Goal: Information Seeking & Learning: Learn about a topic

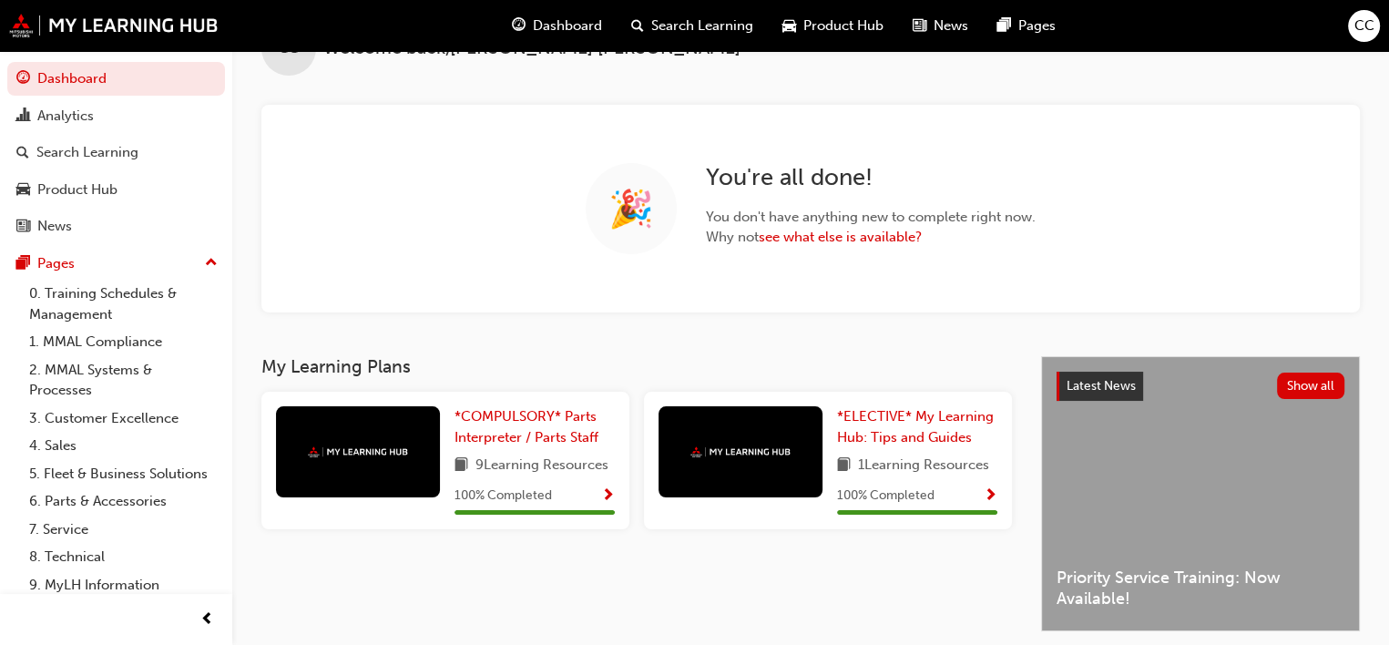
scroll to position [91, 0]
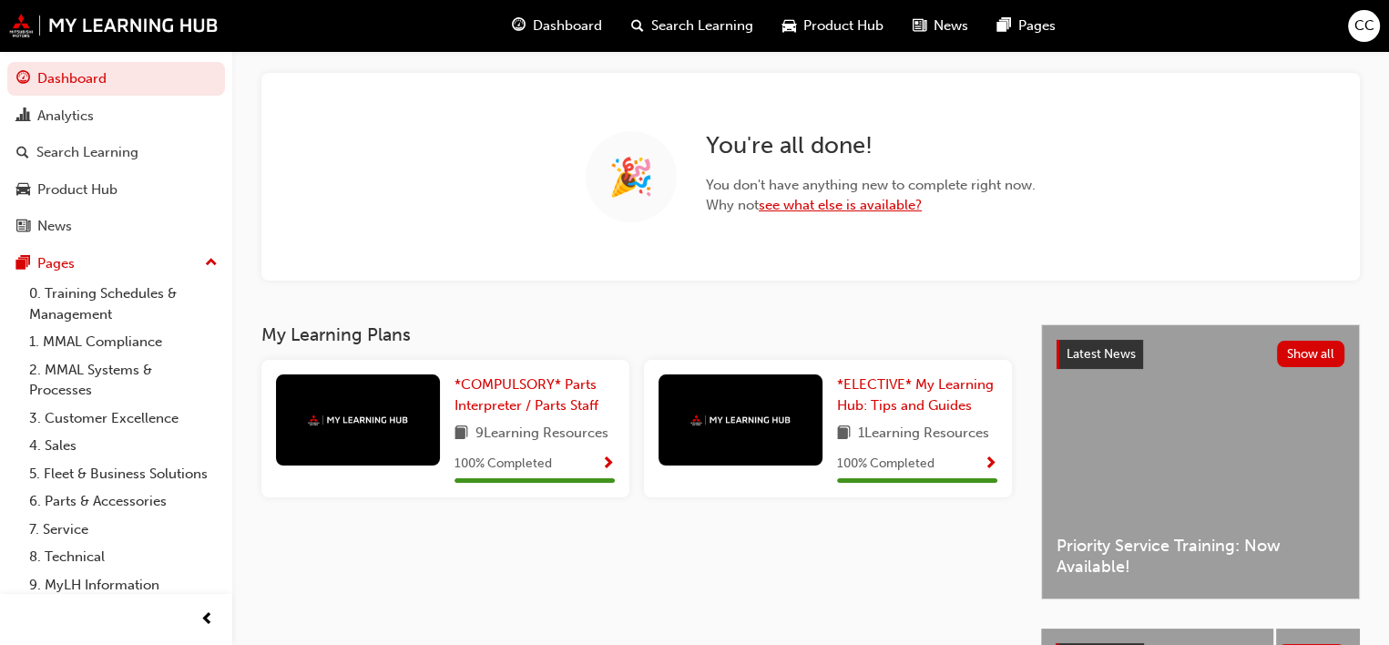
click at [852, 201] on link "see what else is available?" at bounding box center [840, 205] width 163 height 16
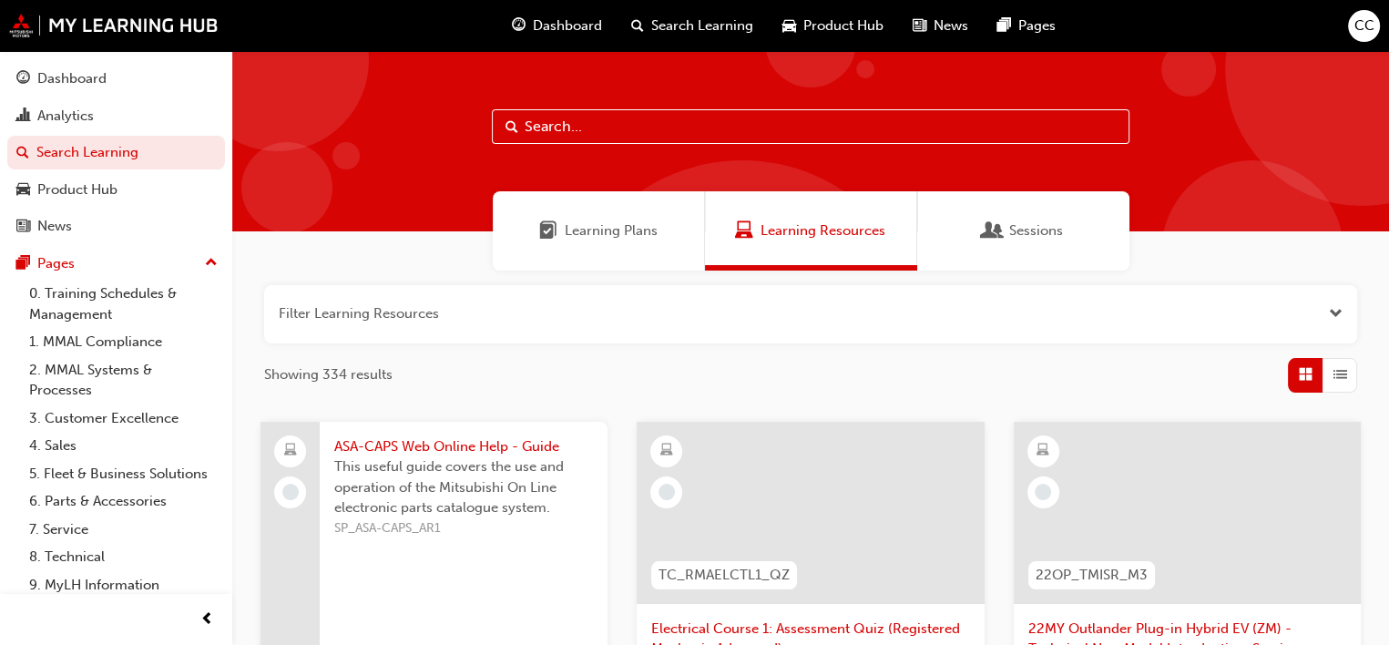
click at [1335, 311] on span "Open the filter" at bounding box center [1336, 313] width 14 height 21
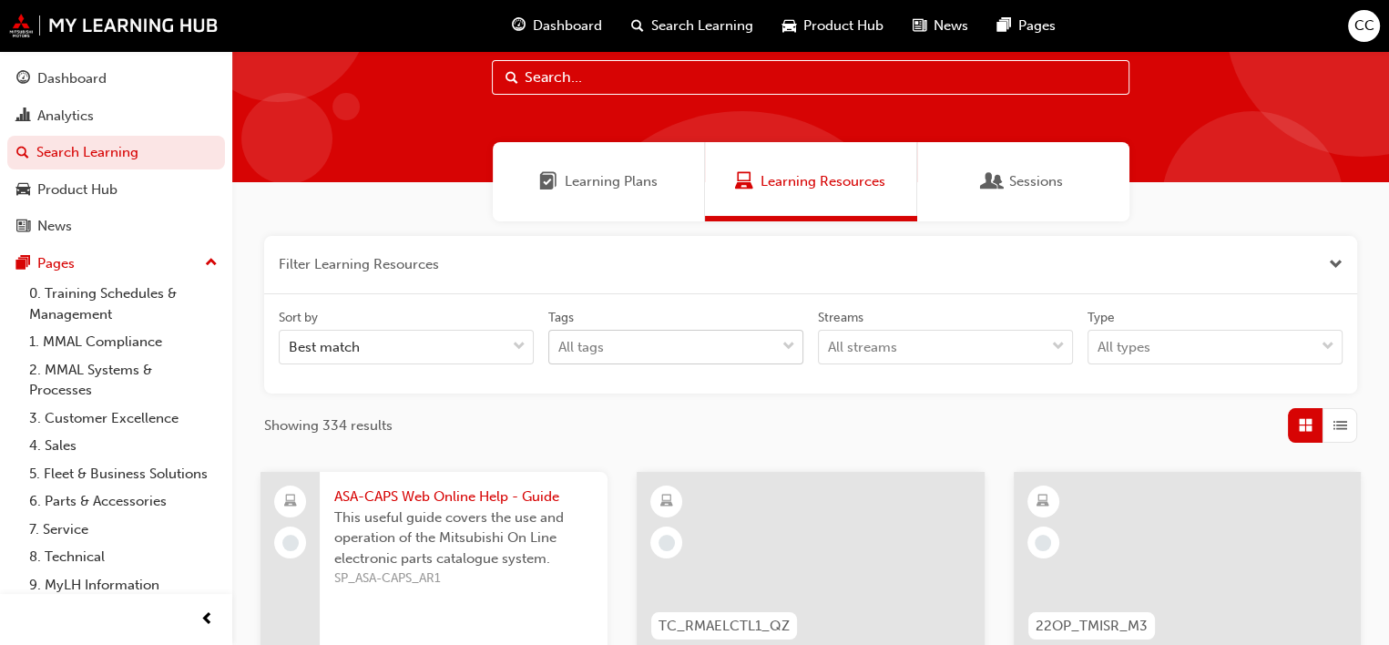
click at [788, 393] on body "Your version of Internet Explorer is outdated and not supported. Please upgrade…" at bounding box center [694, 273] width 1389 height 645
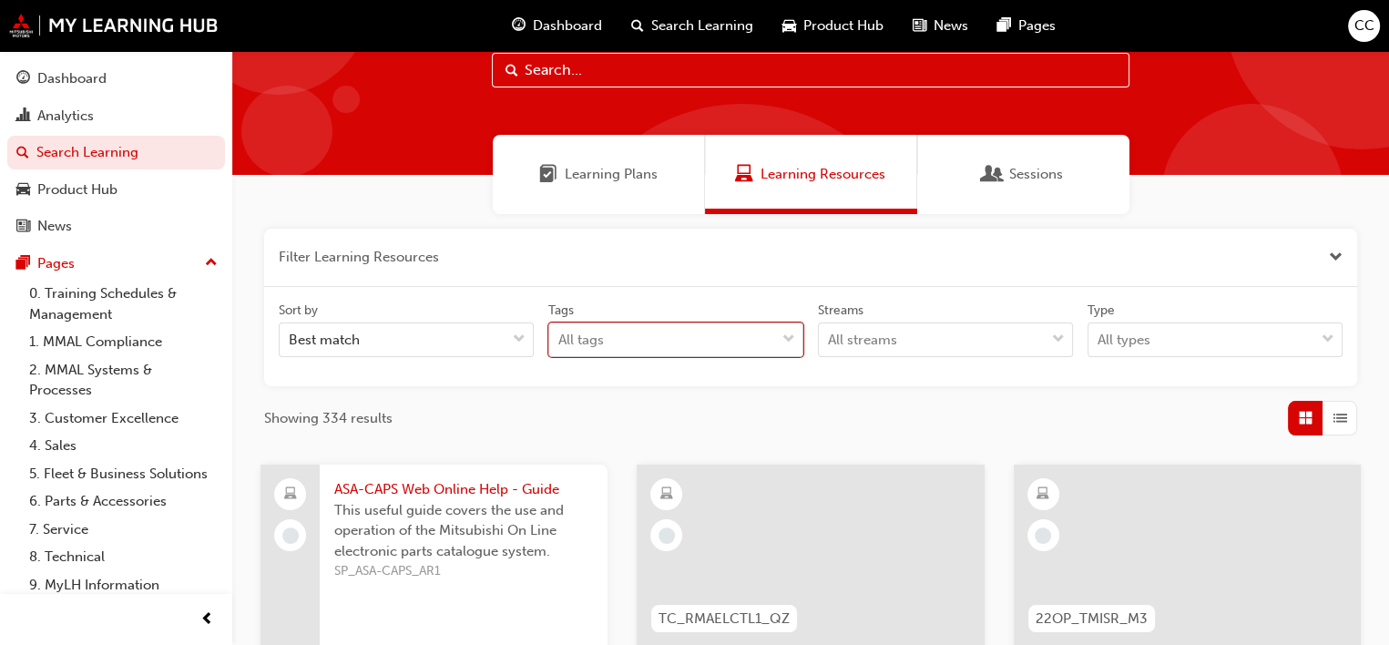
click at [787, 340] on span "down-icon" at bounding box center [789, 340] width 13 height 24
click at [560, 340] on input "Tags 0 results available. Select is focused ,type to refine list, press Down to…" at bounding box center [560, 339] width 2 height 15
click at [1337, 259] on span "Close the filter" at bounding box center [1336, 257] width 14 height 21
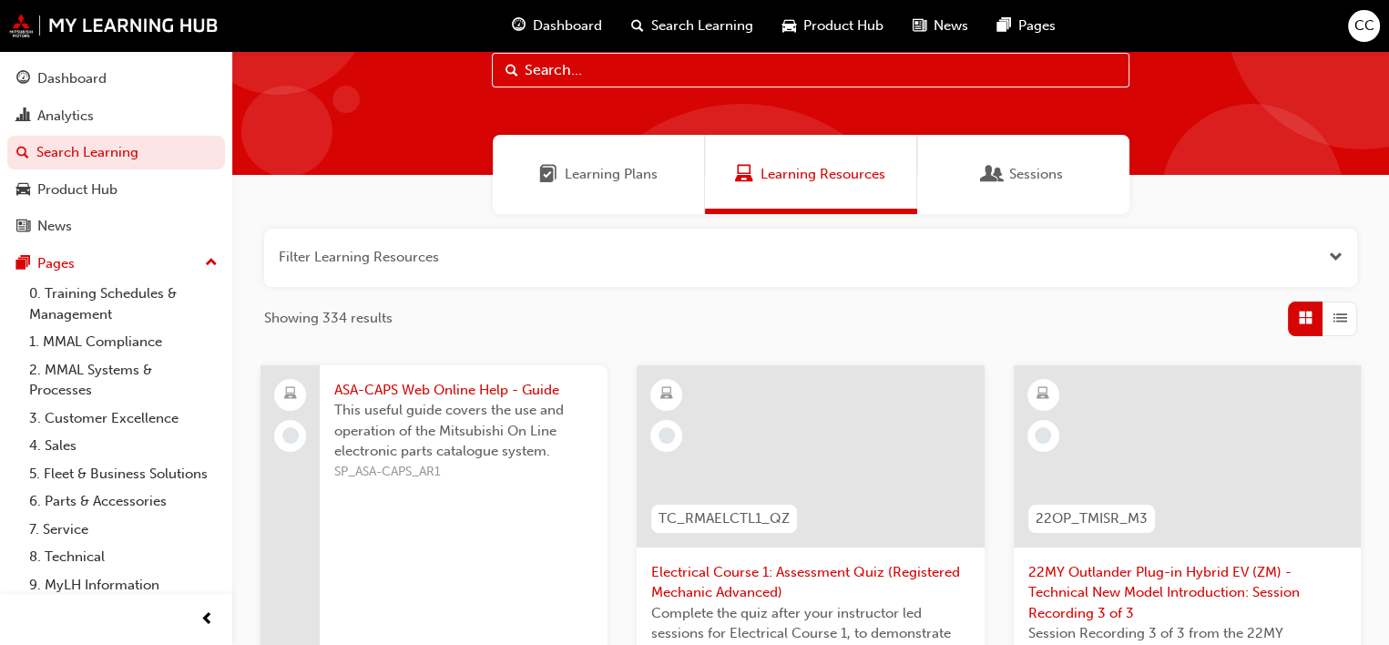
click at [1337, 258] on span "Open the filter" at bounding box center [1336, 257] width 14 height 21
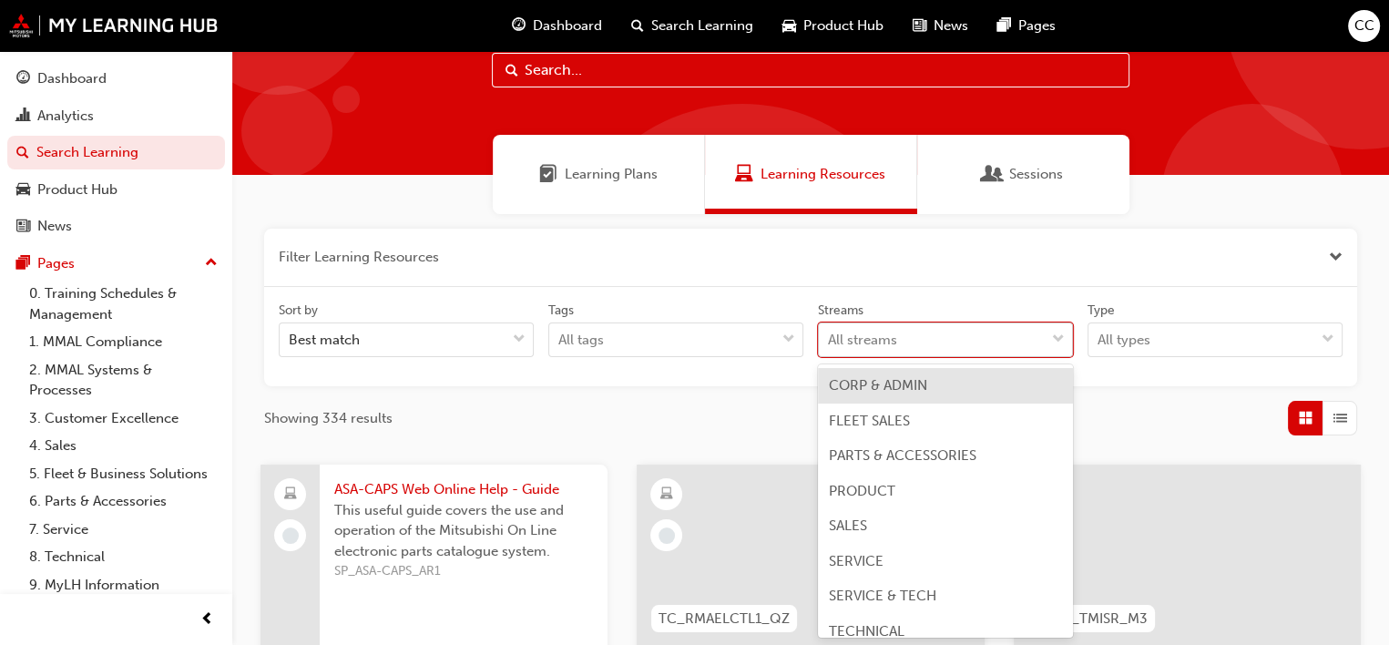
click at [1061, 336] on span "down-icon" at bounding box center [1058, 340] width 13 height 24
click at [830, 336] on input "Streams option CORP & ADMIN focused, 1 of 8. 8 results available. Use Up and Do…" at bounding box center [829, 339] width 2 height 15
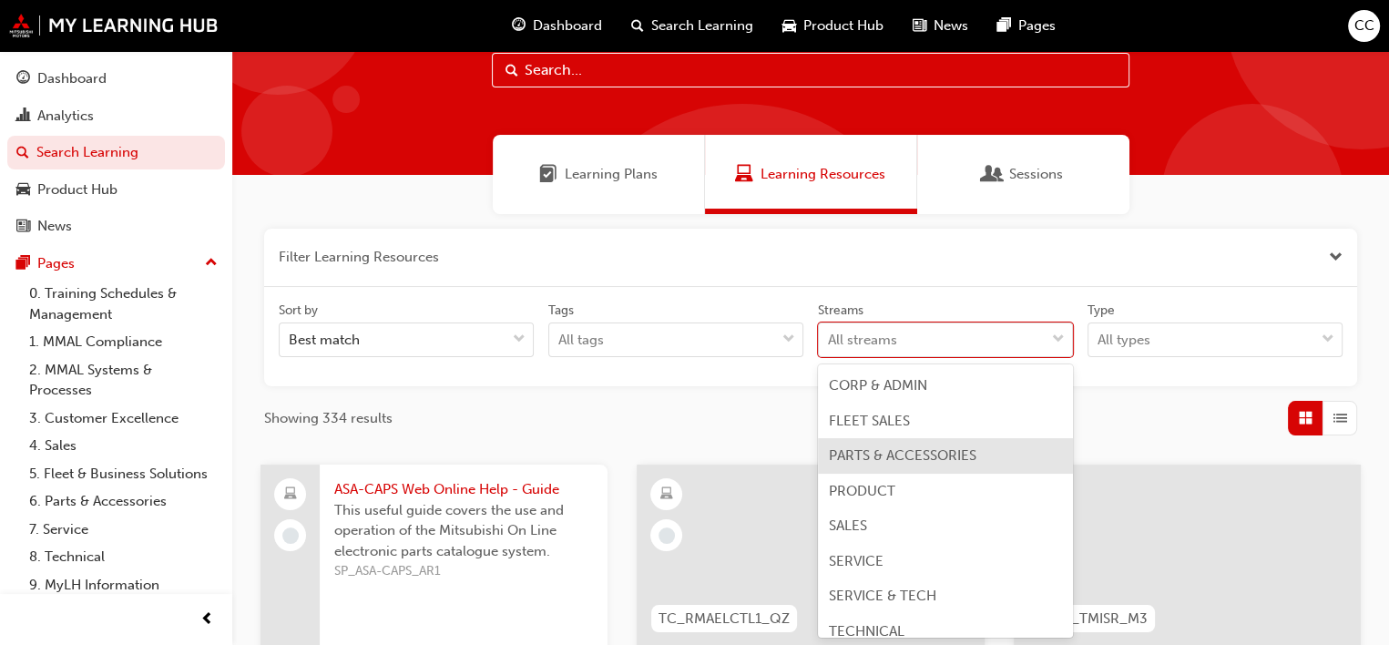
scroll to position [15, 0]
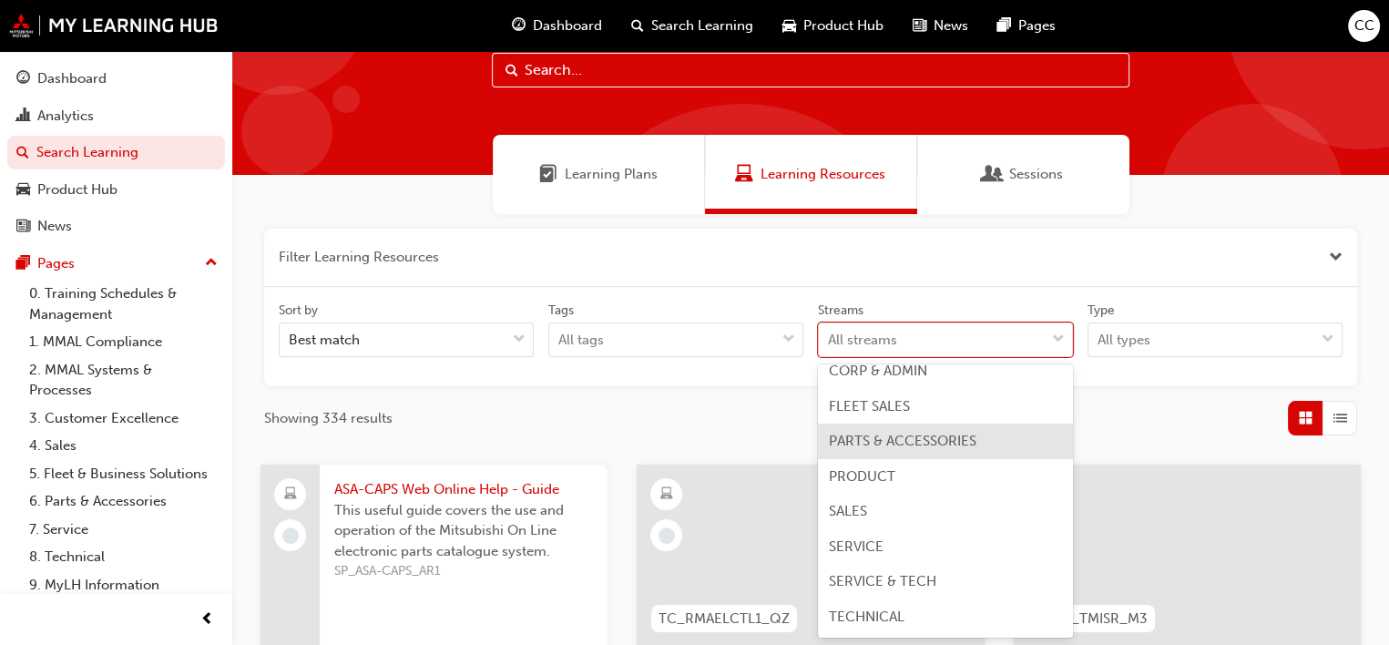
click at [918, 453] on div "PARTS & ACCESSORIES" at bounding box center [945, 442] width 255 height 36
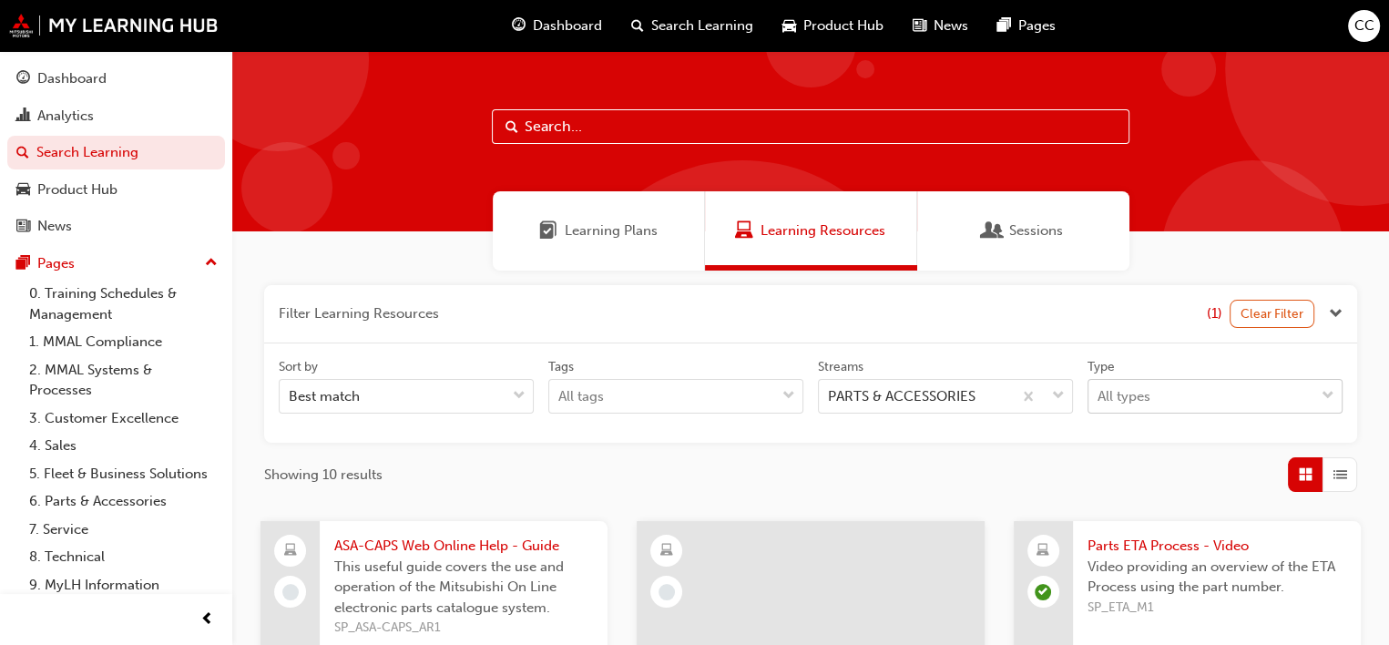
click at [1319, 395] on div at bounding box center [1328, 396] width 27 height 33
click at [1100, 395] on input "Type All types" at bounding box center [1099, 395] width 2 height 15
click at [1319, 395] on div at bounding box center [1328, 396] width 27 height 33
click at [1100, 395] on input "Type 0 results available. Select is focused ,type to refine list, press Down to…" at bounding box center [1099, 395] width 2 height 15
click at [105, 516] on link "6. Parts & Accessories" at bounding box center [123, 501] width 203 height 28
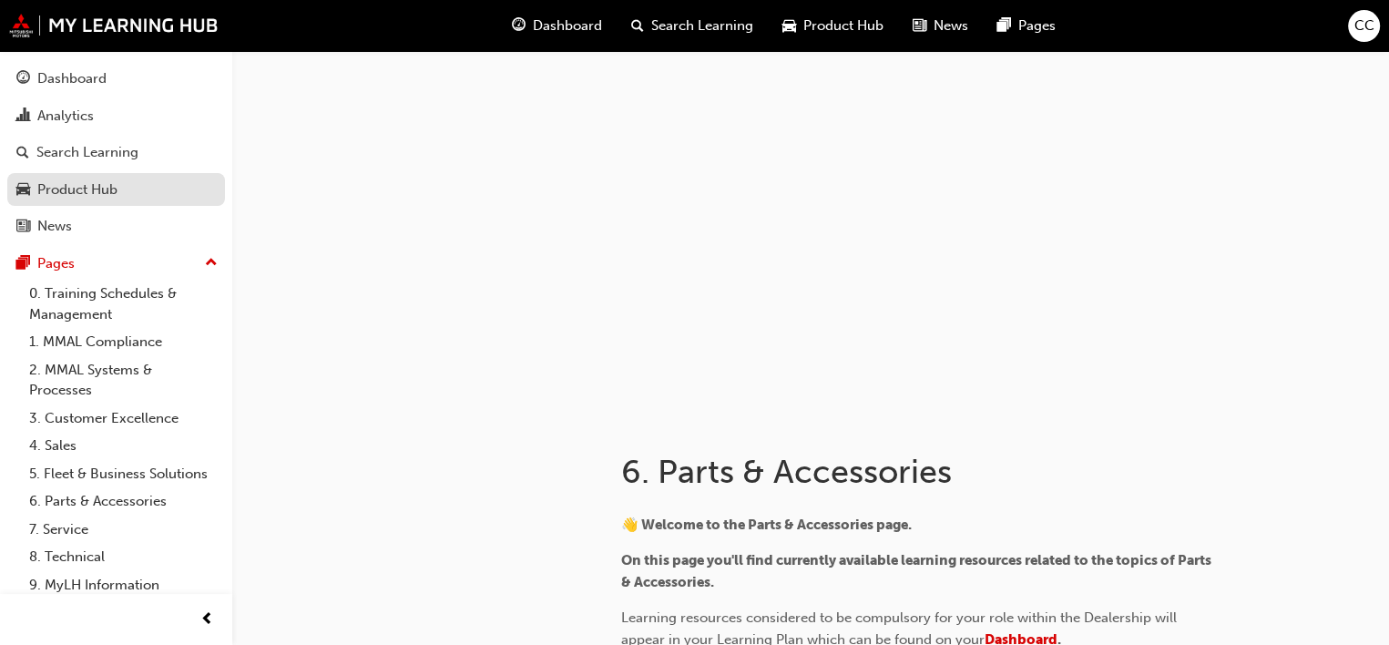
click at [107, 198] on div "Product Hub" at bounding box center [77, 189] width 80 height 21
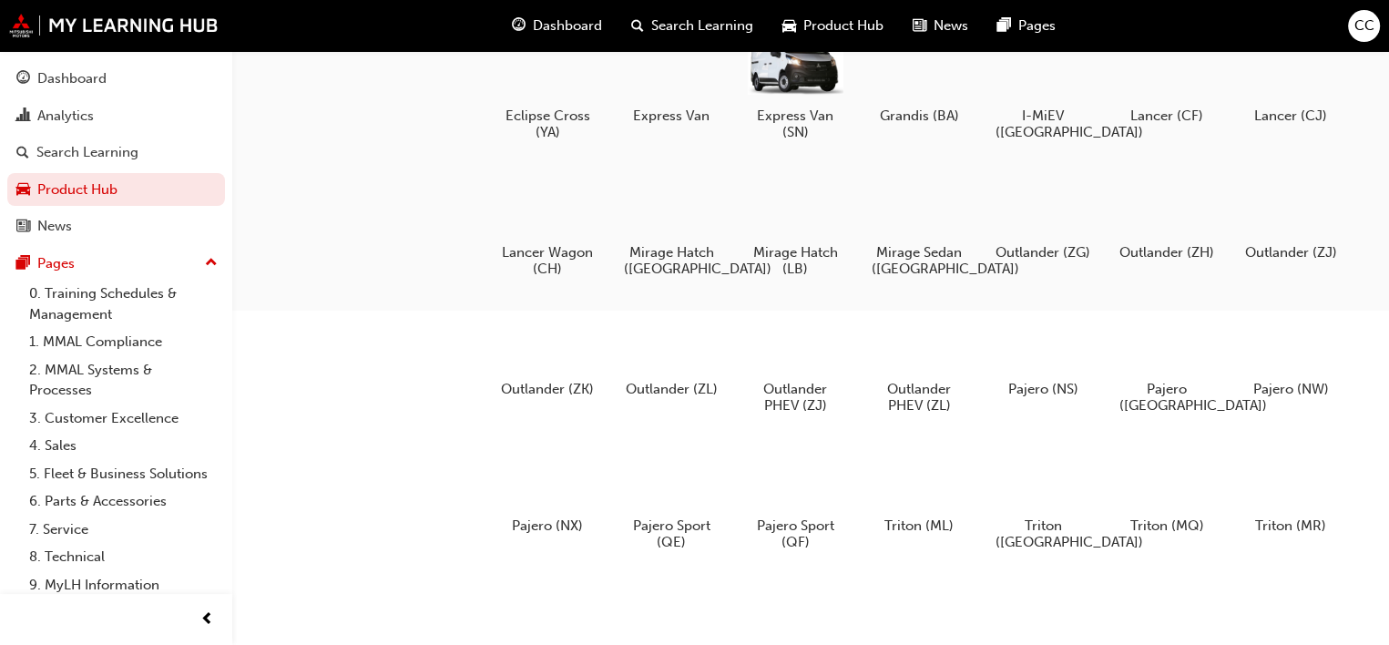
scroll to position [688, 0]
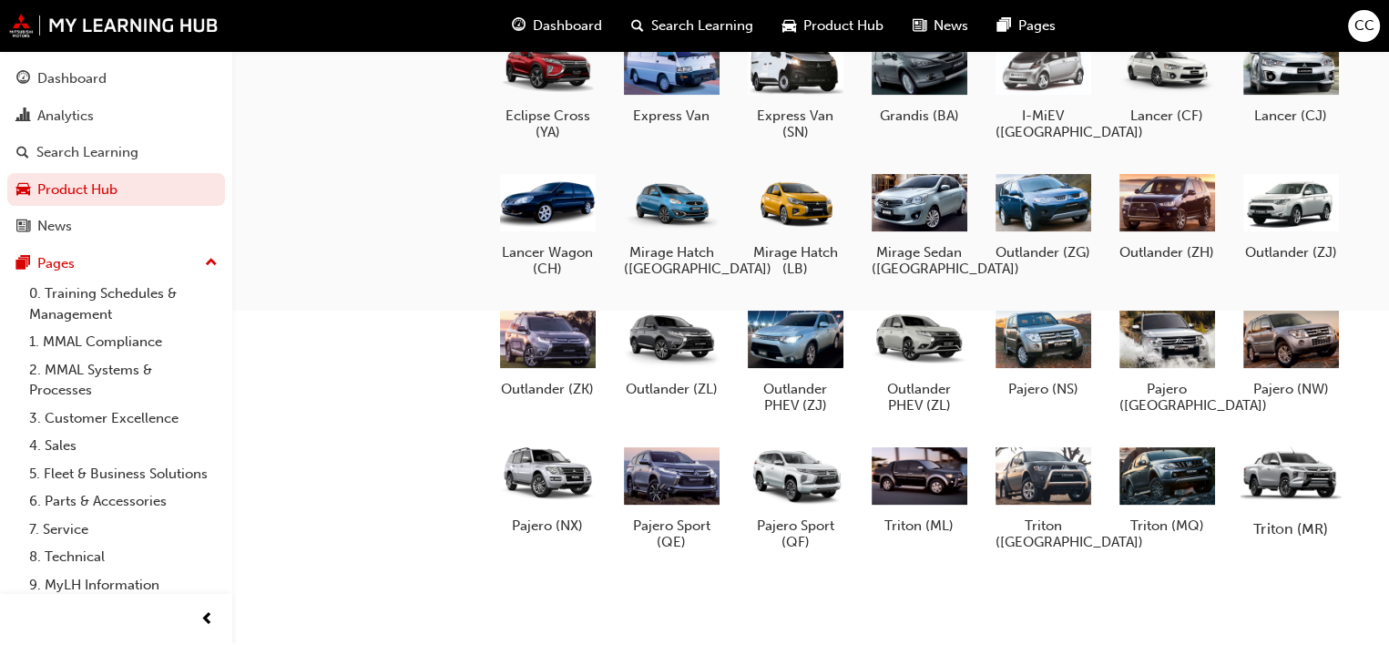
click at [1240, 489] on div at bounding box center [1290, 475] width 101 height 72
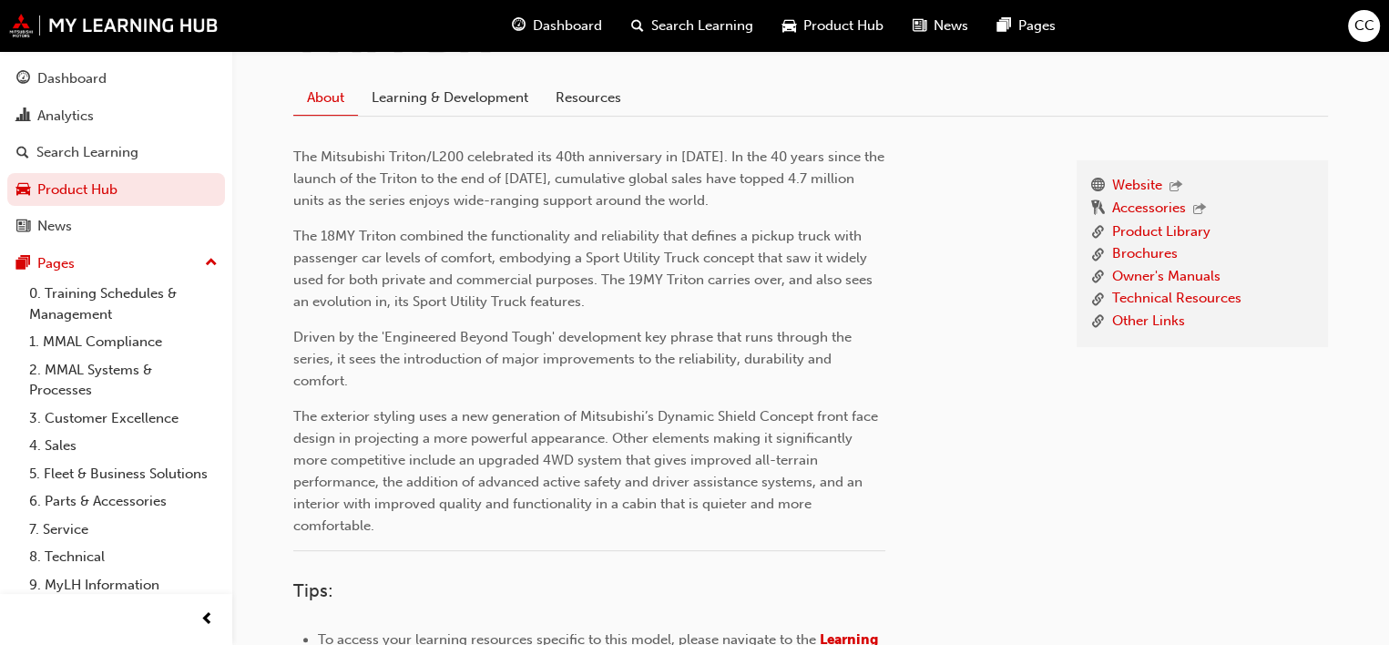
scroll to position [547, 0]
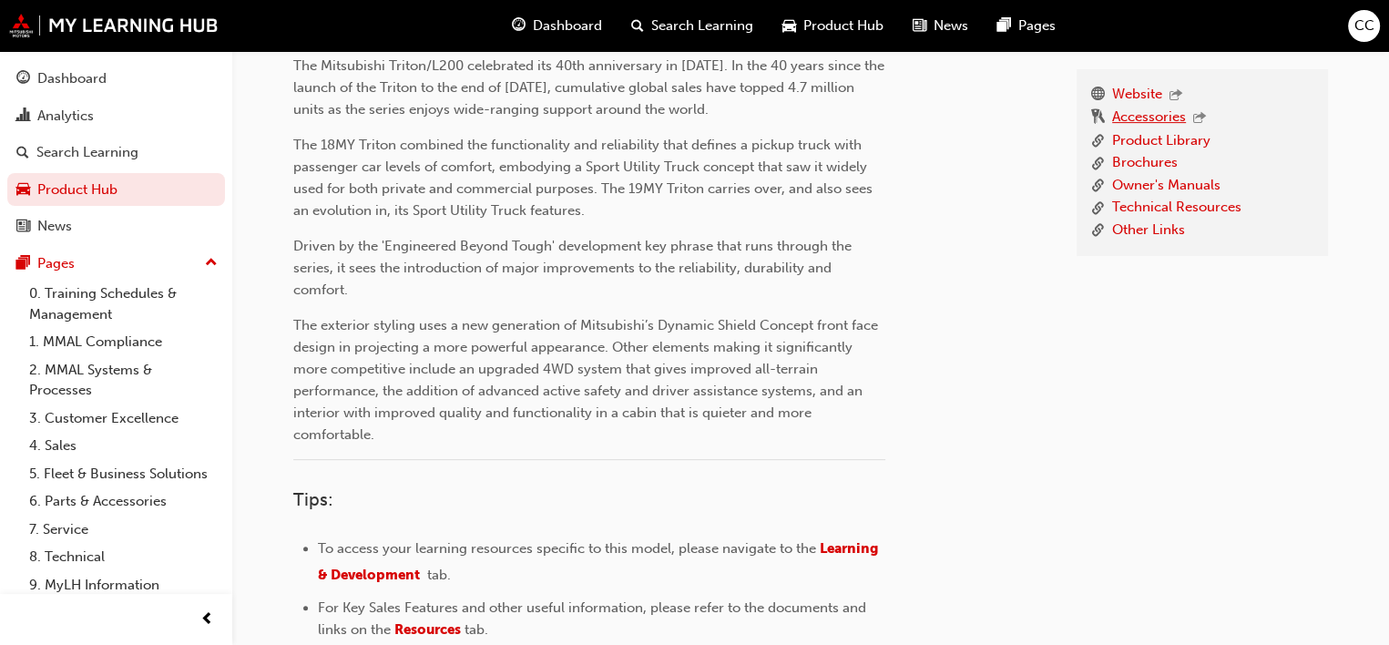
click at [1146, 110] on link "Accessories" at bounding box center [1149, 119] width 74 height 24
